Goal: Navigation & Orientation: Find specific page/section

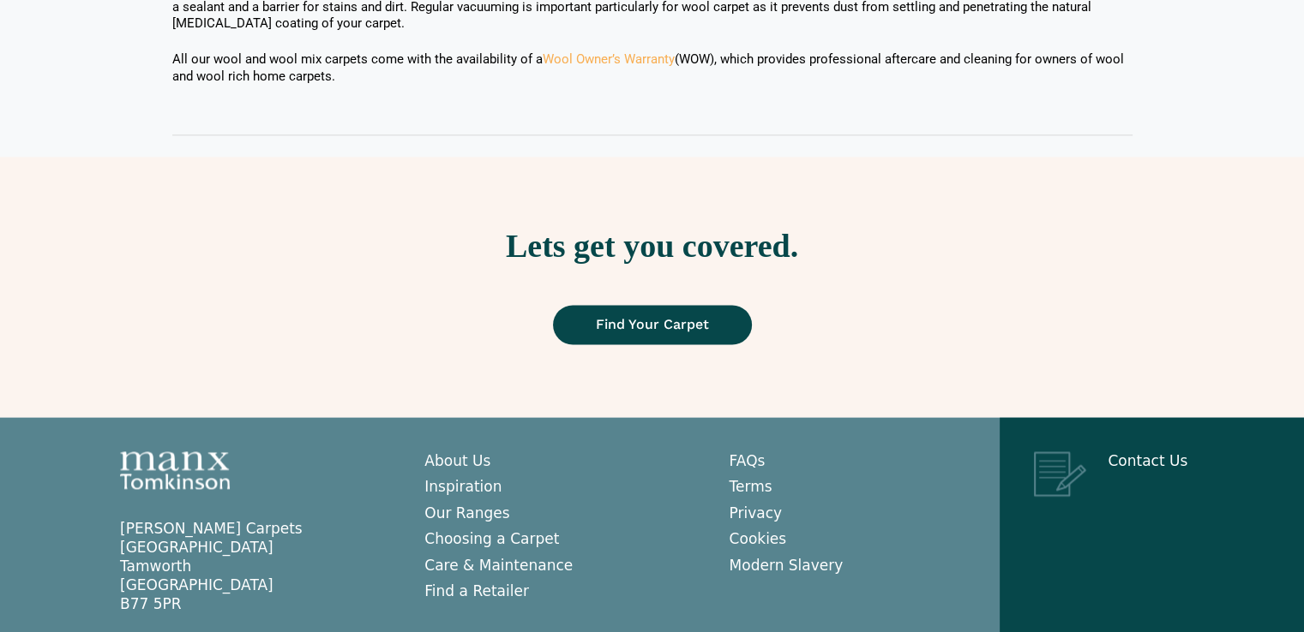
scroll to position [2160, 0]
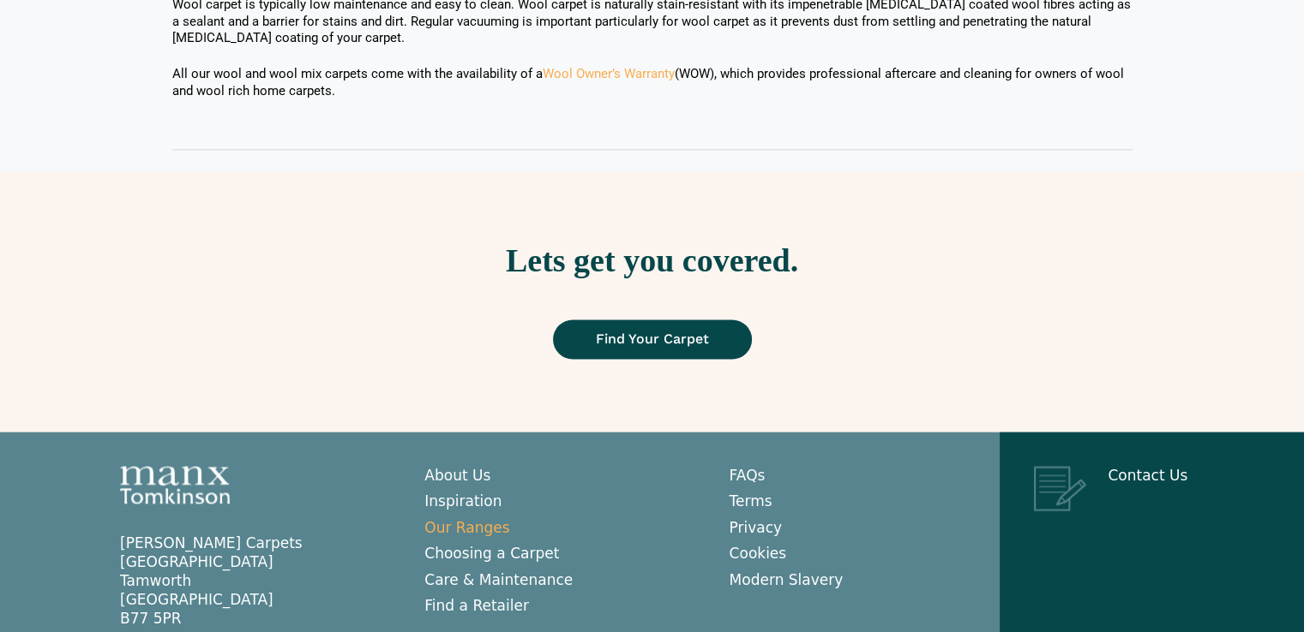
click at [471, 519] on link "Our Ranges" at bounding box center [466, 527] width 85 height 17
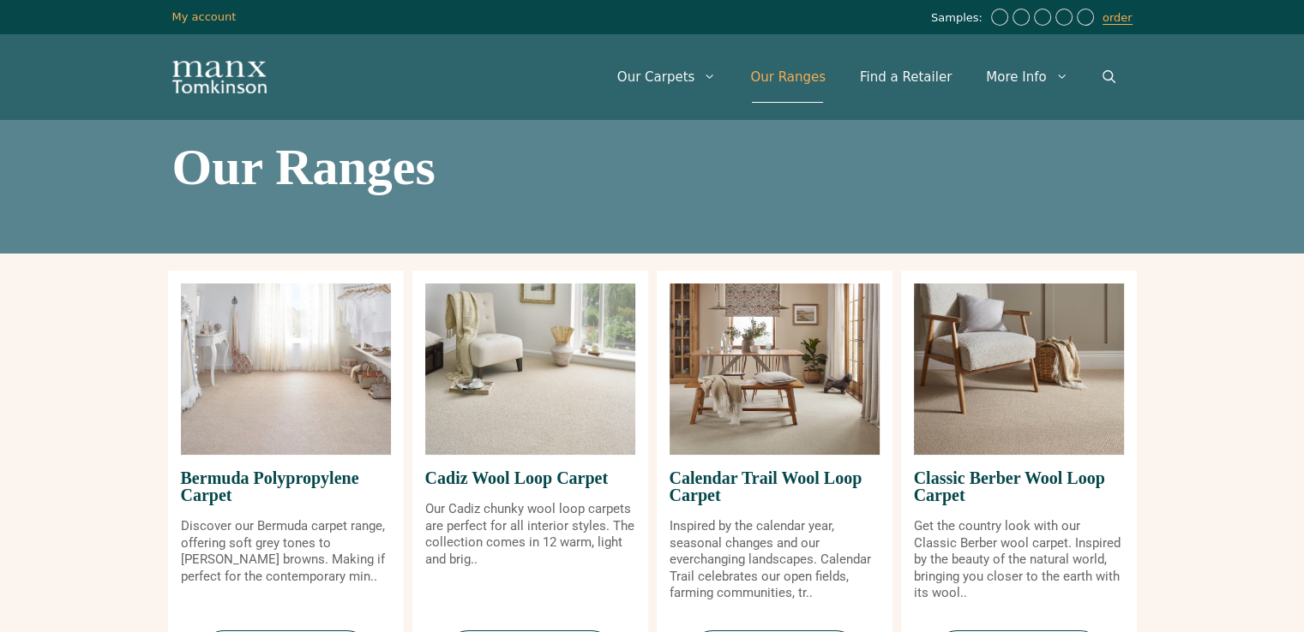
click at [1074, 398] on img at bounding box center [1019, 369] width 210 height 171
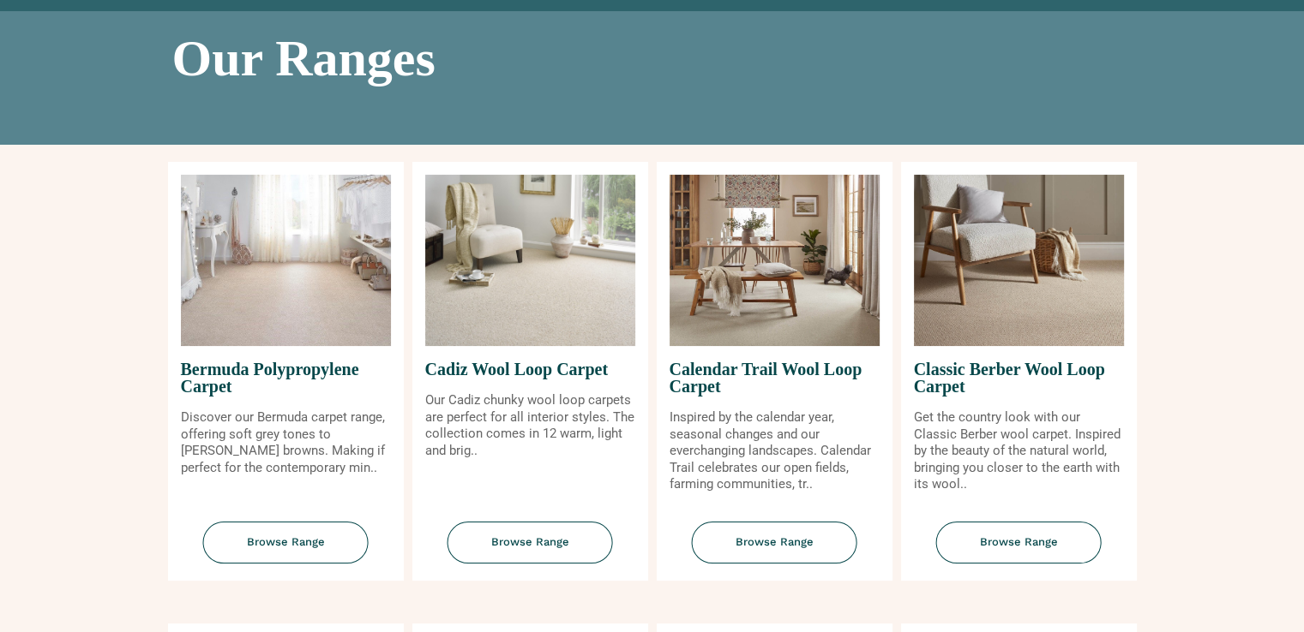
scroll to position [117, 0]
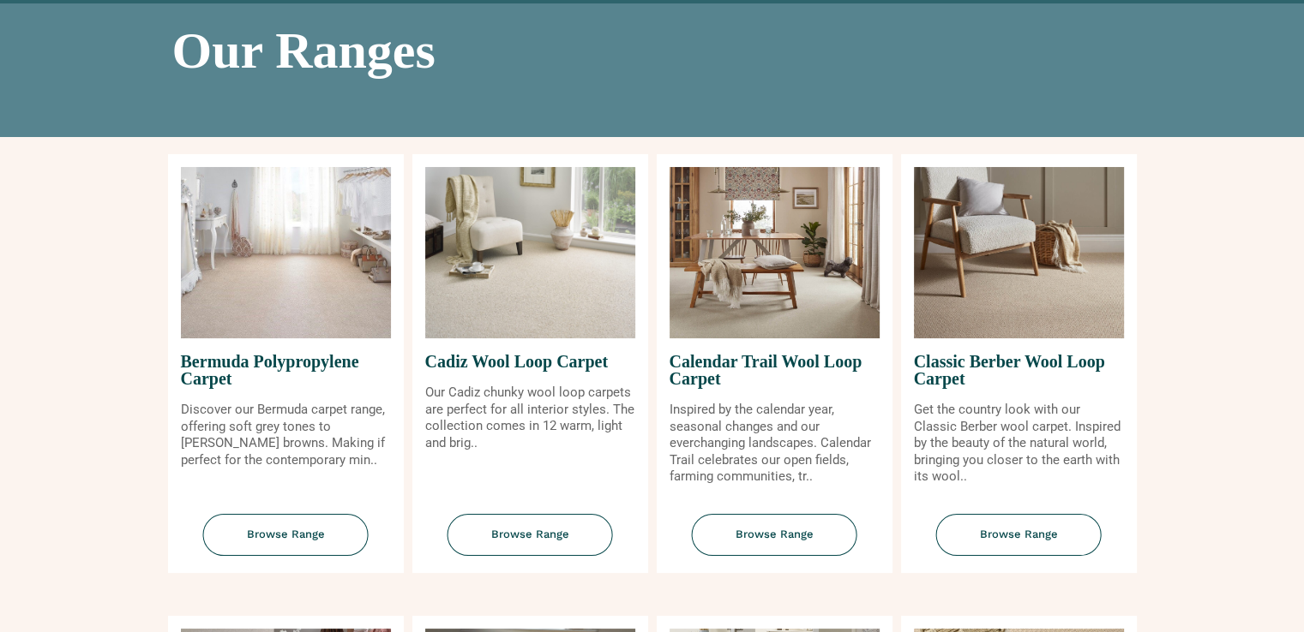
click at [1000, 531] on span "Browse Range" at bounding box center [1018, 535] width 165 height 42
